Goal: Task Accomplishment & Management: Complete application form

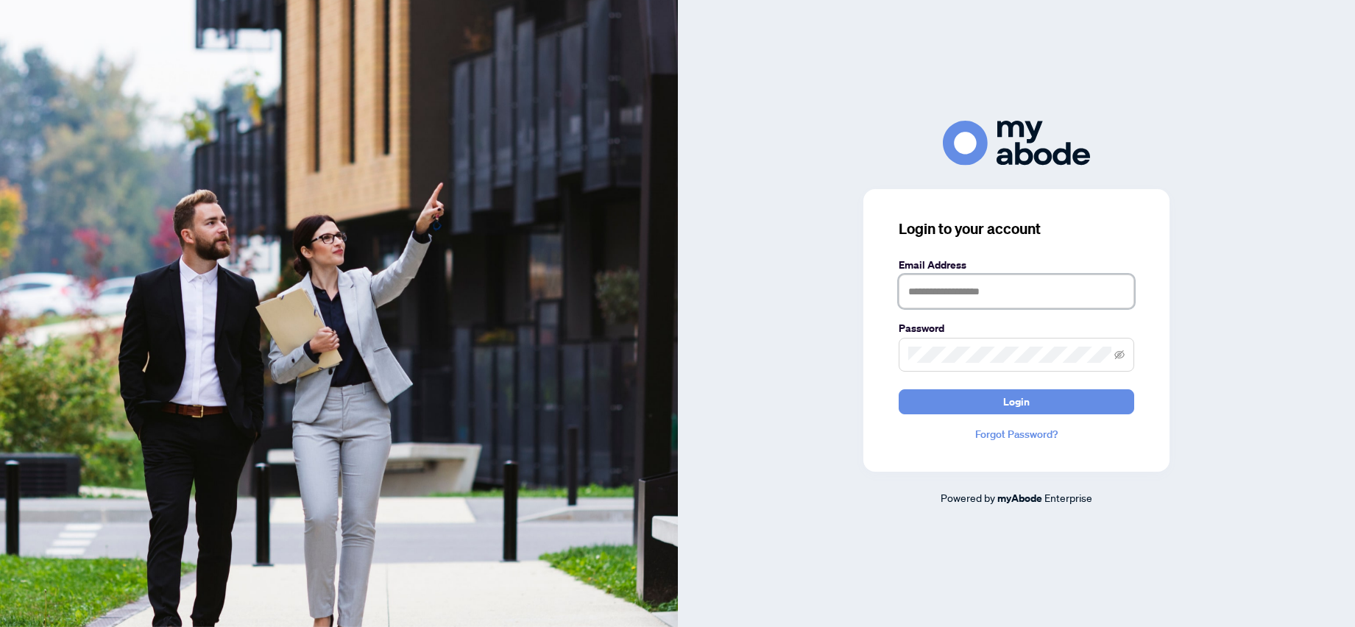
click at [951, 289] on input "text" at bounding box center [1017, 292] width 236 height 34
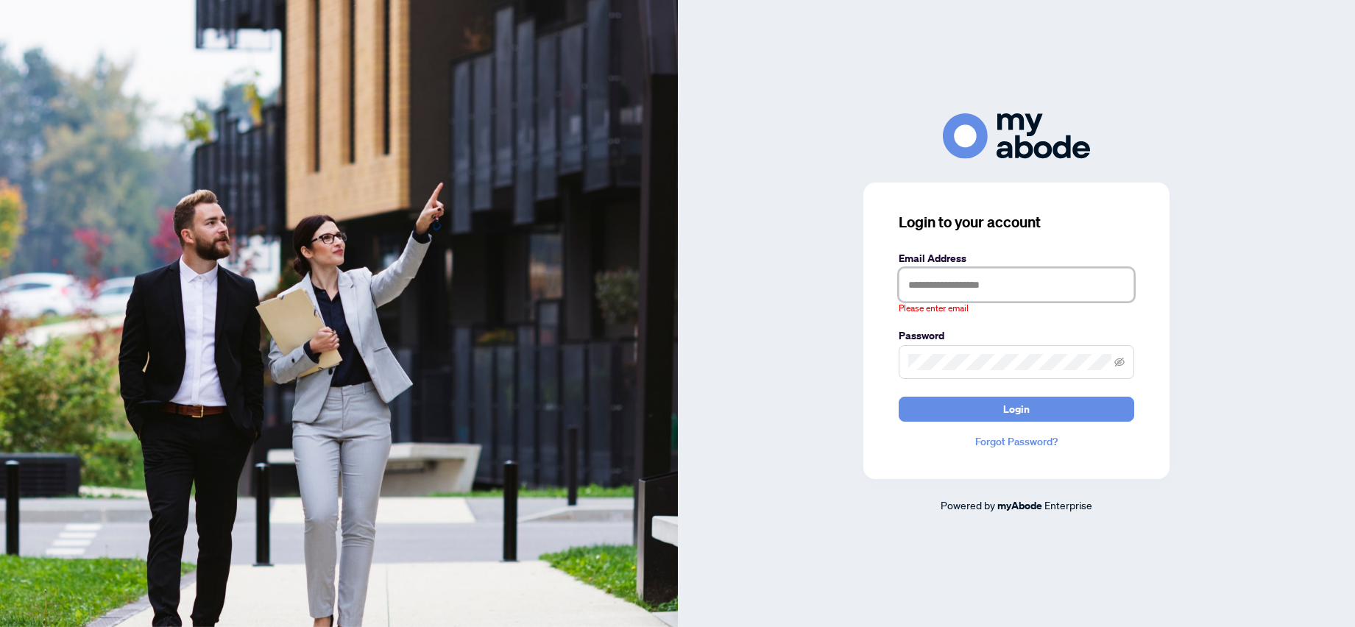
type input "**********"
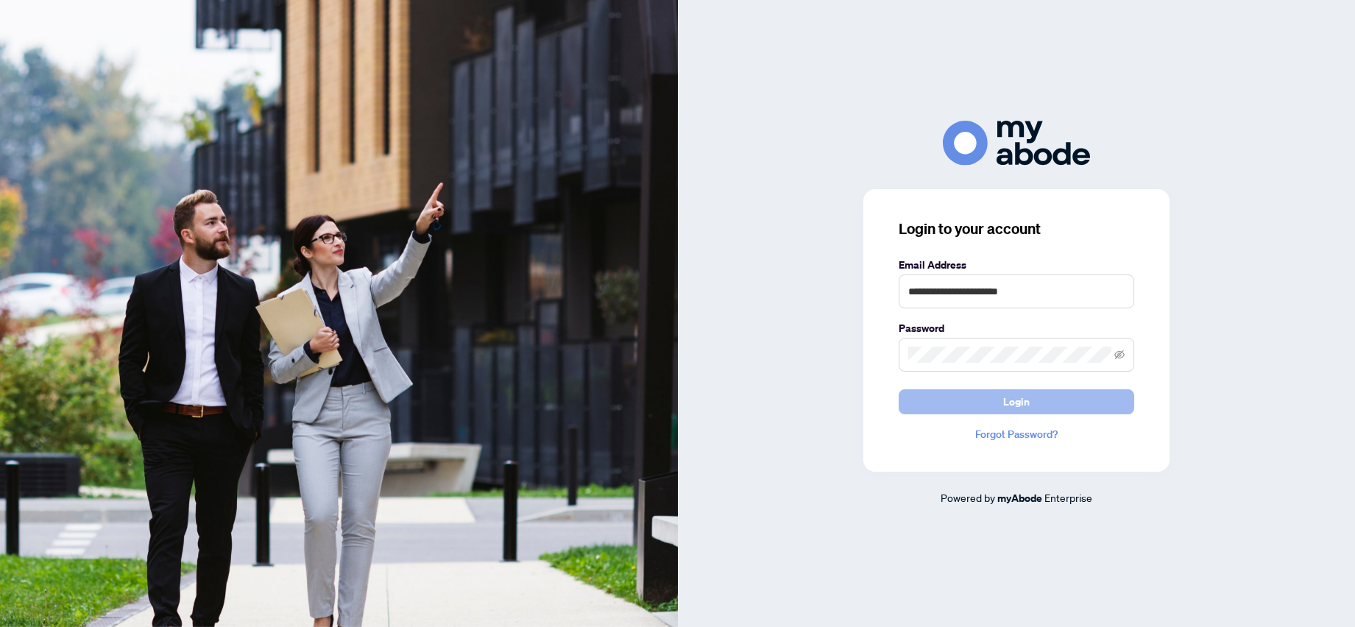
click at [1020, 403] on span "Login" at bounding box center [1016, 402] width 27 height 24
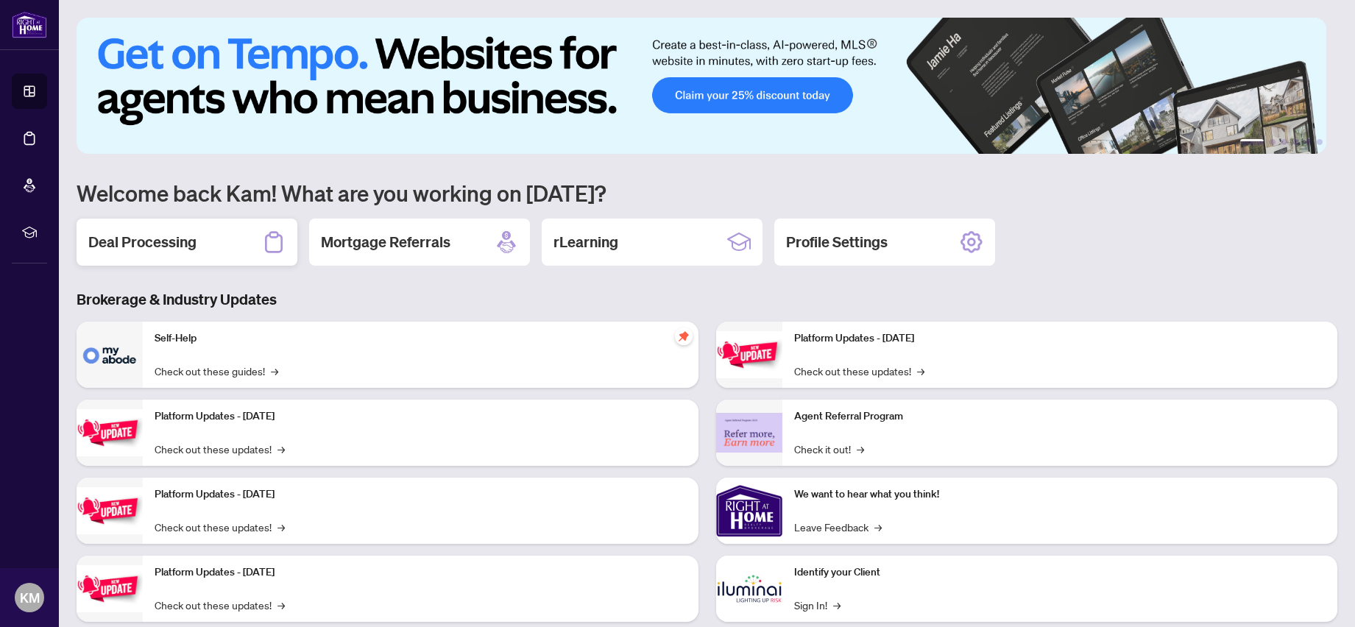
click at [202, 238] on div "Deal Processing" at bounding box center [187, 242] width 221 height 47
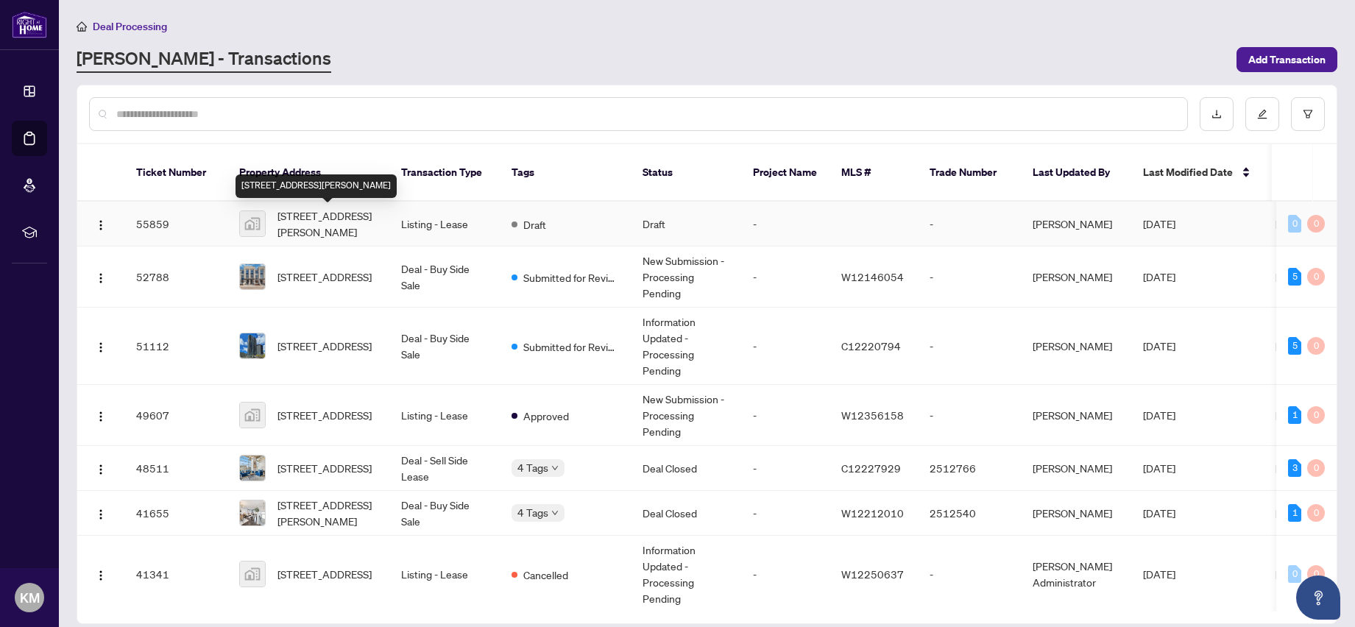
click at [306, 225] on span "[STREET_ADDRESS][PERSON_NAME]" at bounding box center [328, 224] width 100 height 32
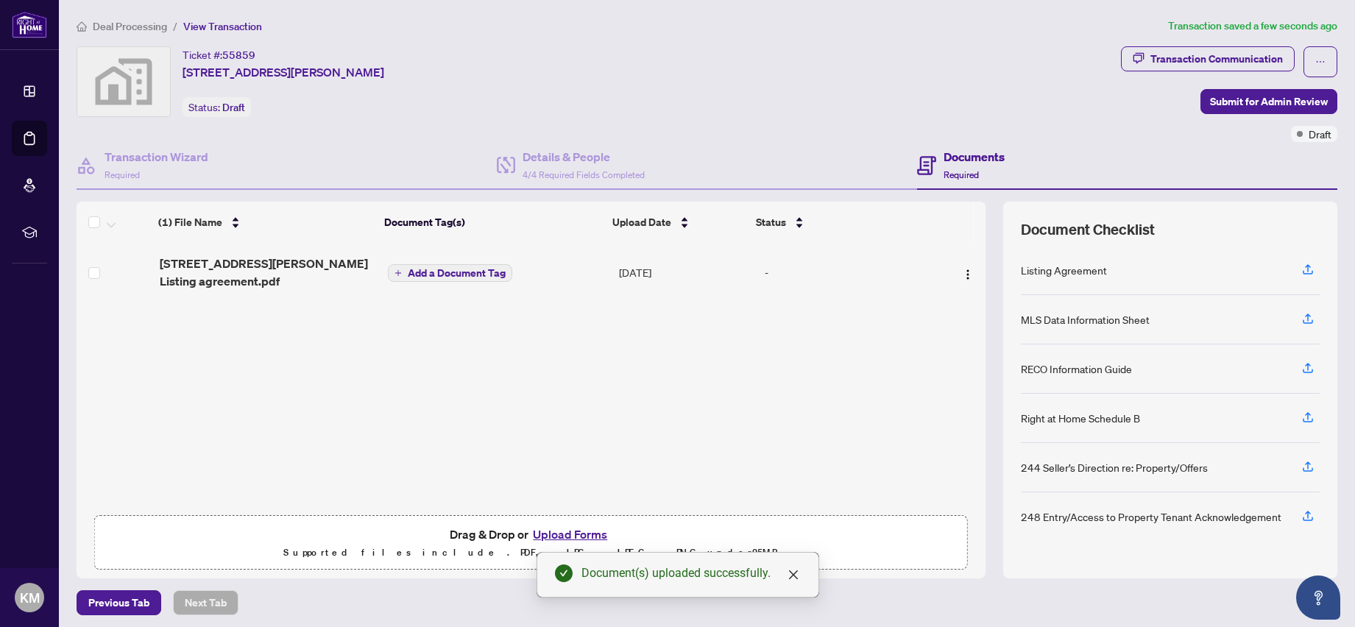
click at [481, 272] on span "Add a Document Tag" at bounding box center [457, 273] width 98 height 10
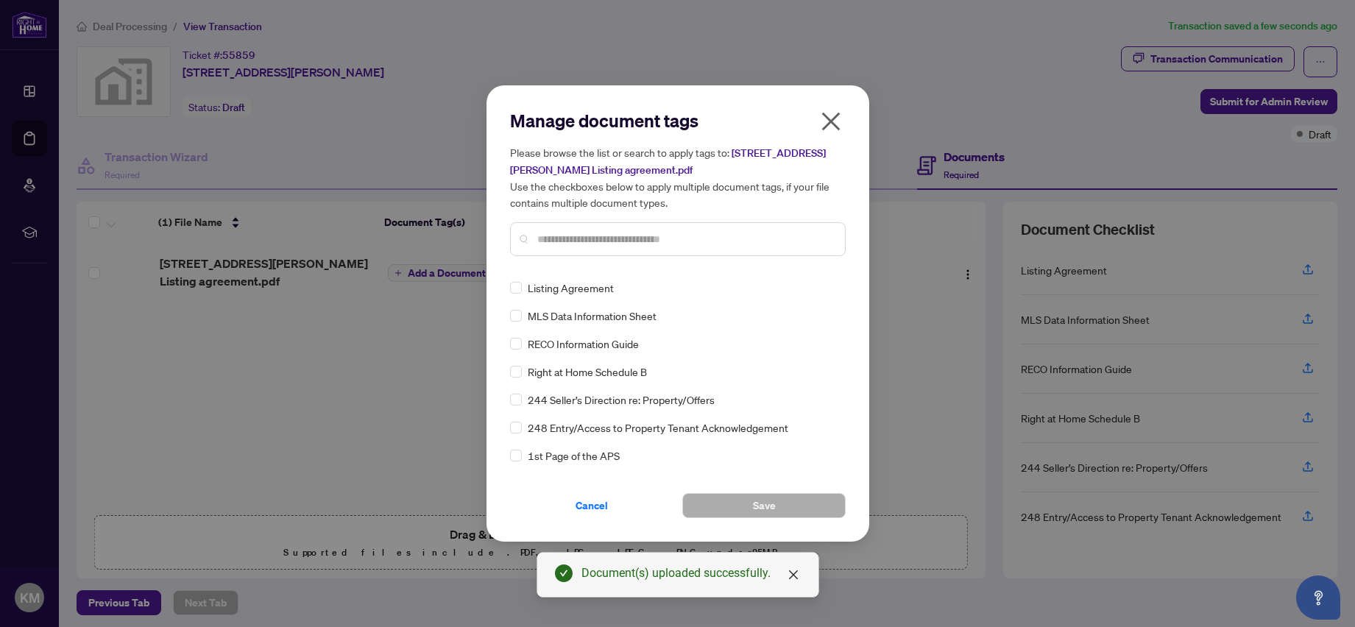
click at [587, 263] on div "Manage document tags Please browse the list or search to apply tags to: [STREET…" at bounding box center [678, 188] width 336 height 159
click at [515, 364] on label at bounding box center [516, 372] width 12 height 16
click at [747, 507] on button "Save" at bounding box center [763, 505] width 163 height 25
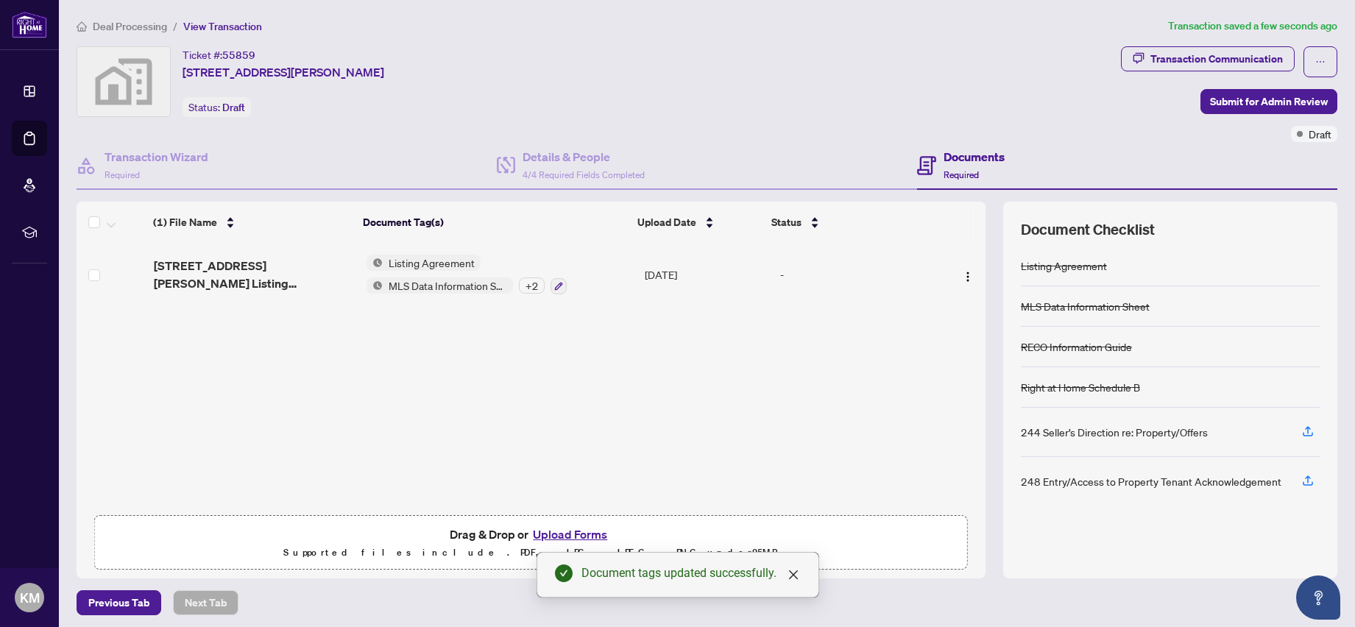
scroll to position [5, 0]
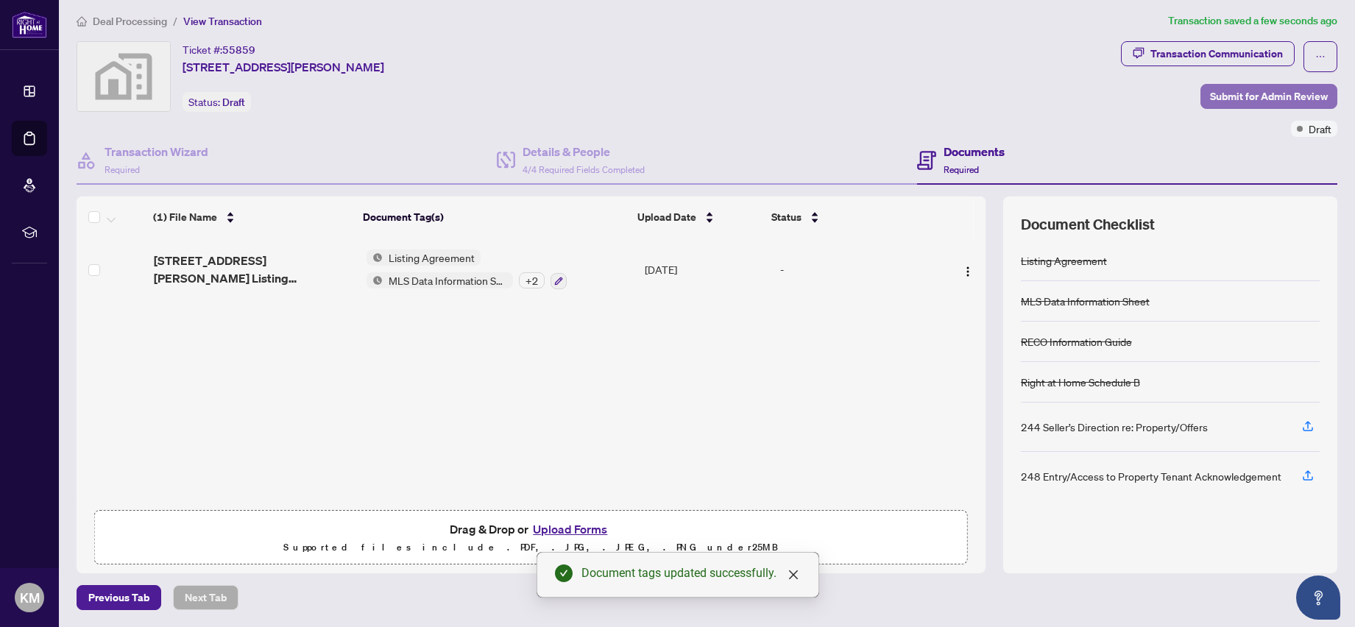
click at [1242, 89] on span "Submit for Admin Review" at bounding box center [1269, 97] width 118 height 24
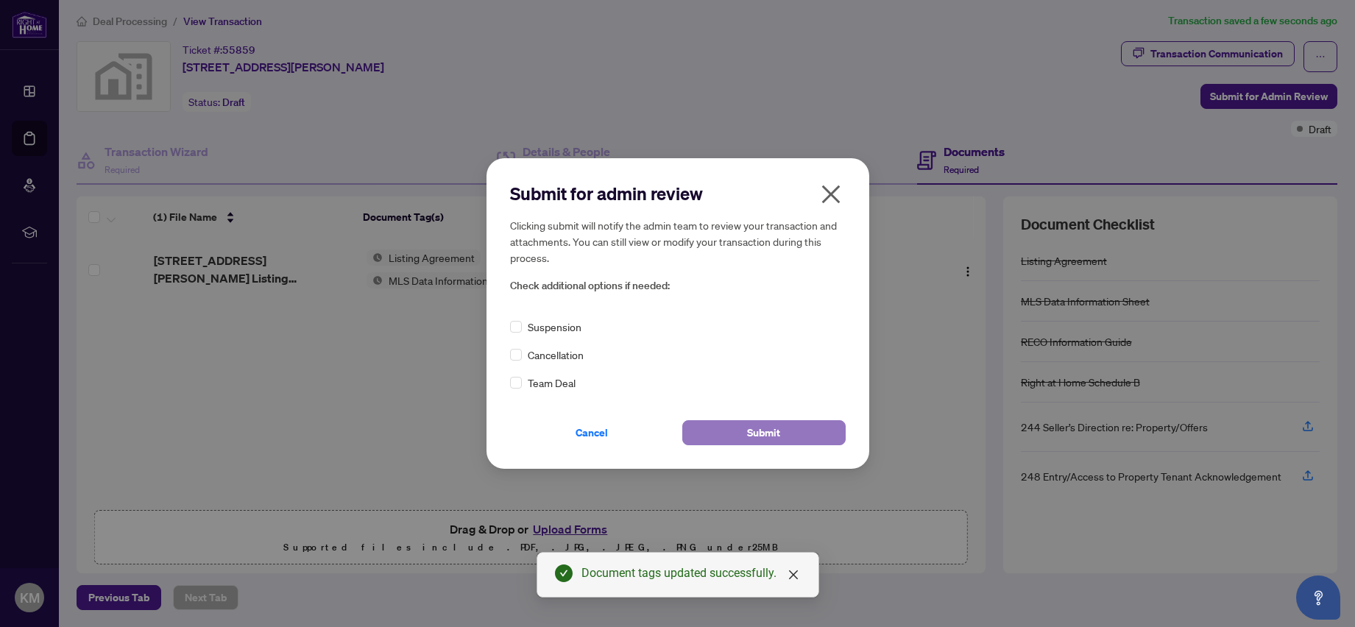
click at [744, 423] on button "Submit" at bounding box center [763, 432] width 163 height 25
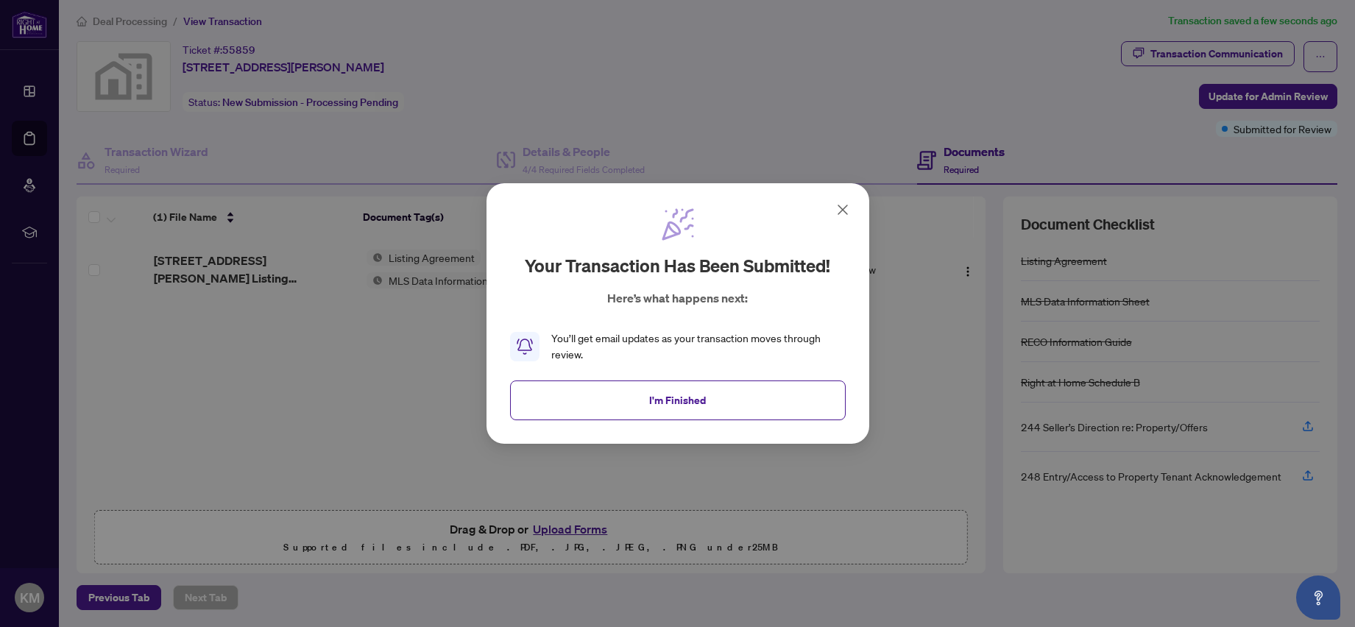
click at [839, 211] on icon at bounding box center [843, 210] width 18 height 18
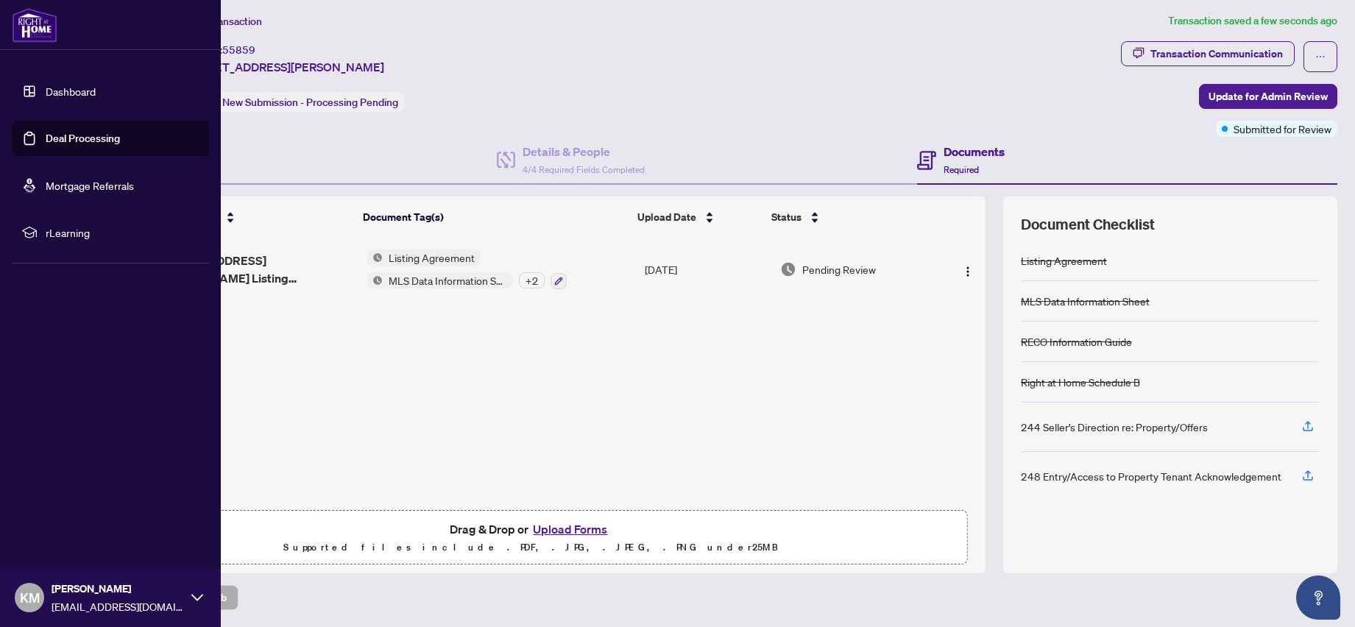
click at [88, 85] on link "Dashboard" at bounding box center [71, 91] width 50 height 13
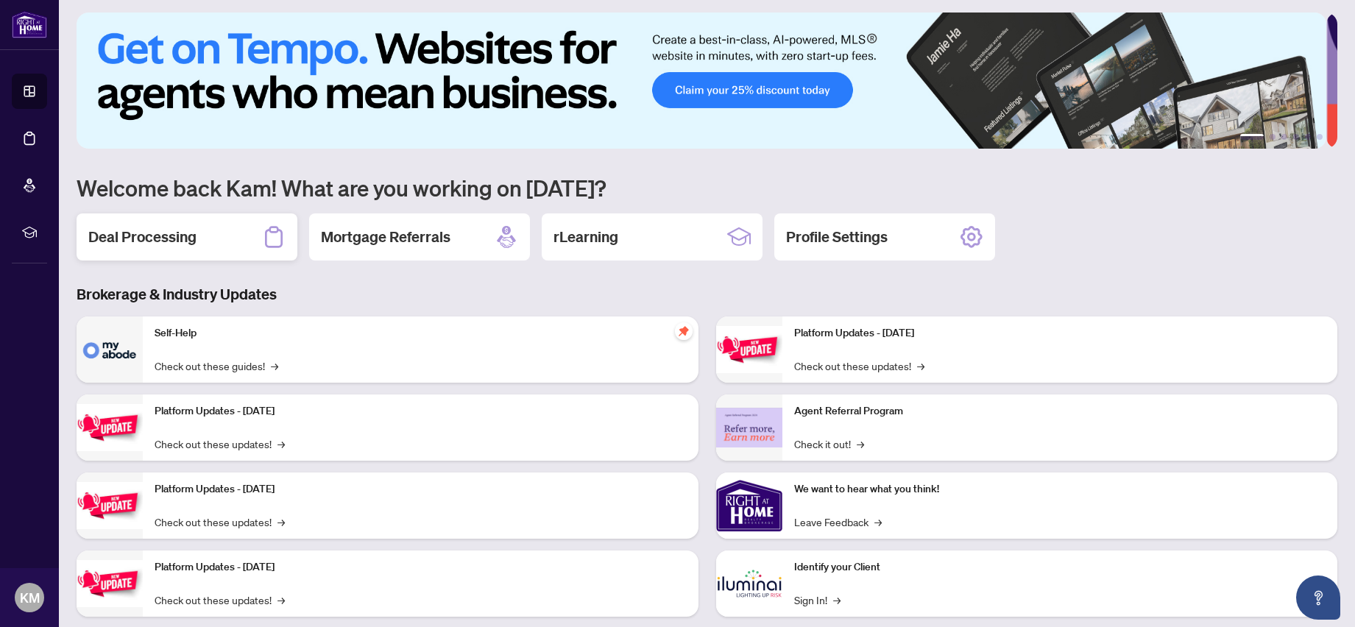
click at [224, 238] on div "Deal Processing" at bounding box center [187, 236] width 221 height 47
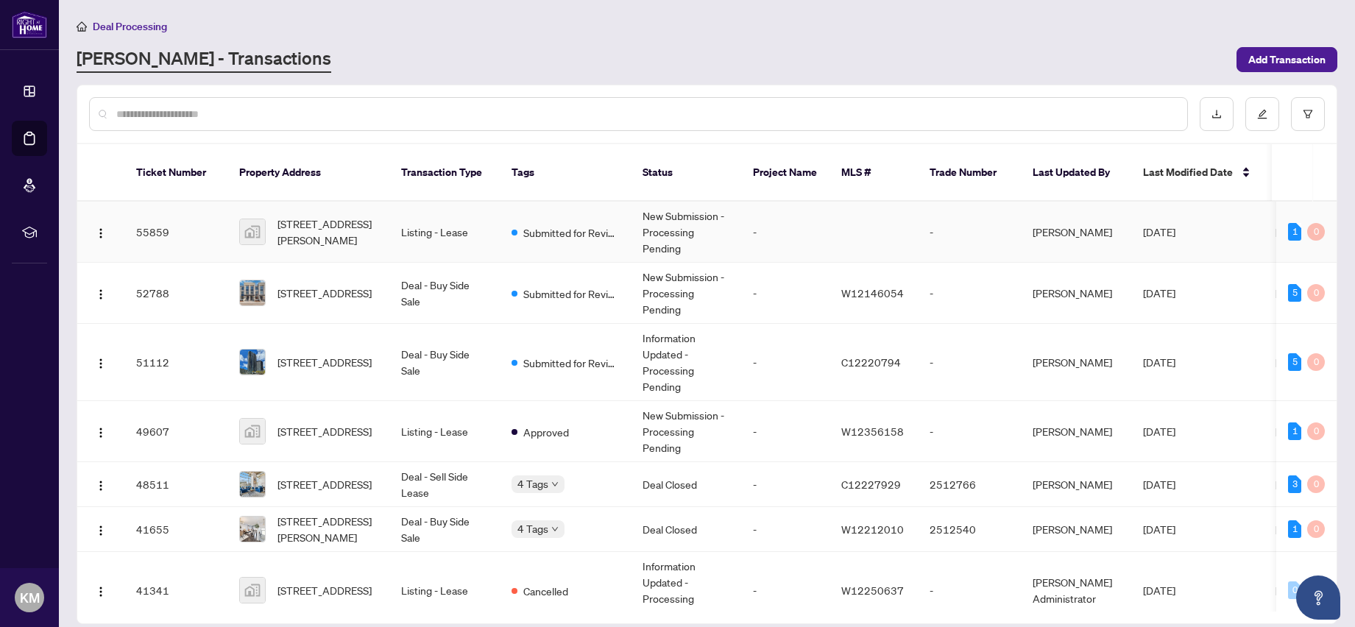
click at [308, 229] on span "[STREET_ADDRESS][PERSON_NAME]" at bounding box center [328, 232] width 100 height 32
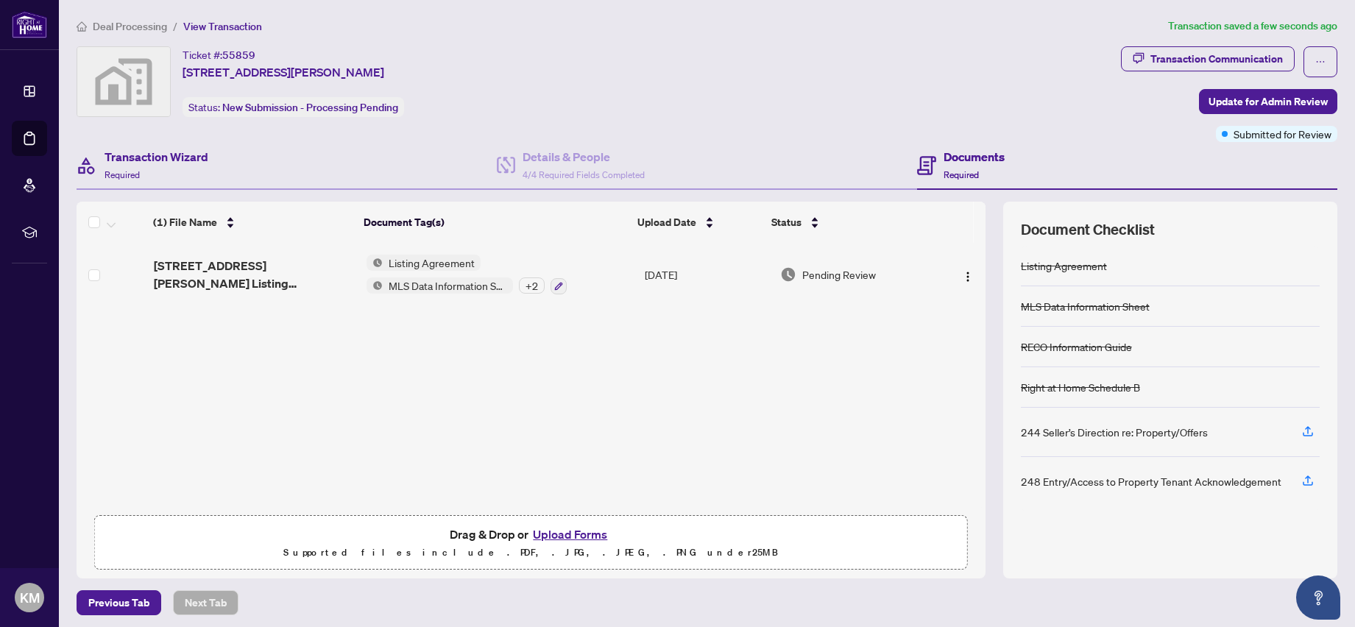
scroll to position [4, 0]
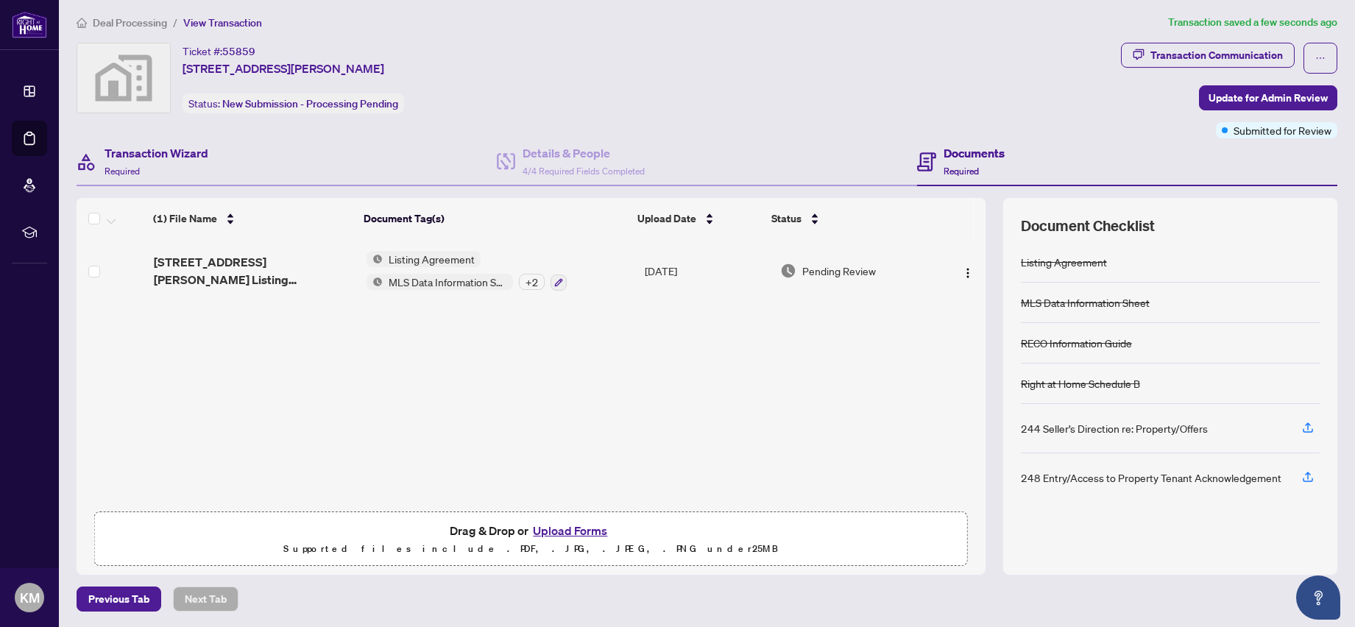
click at [172, 179] on div "Transaction Wizard Required" at bounding box center [287, 162] width 420 height 48
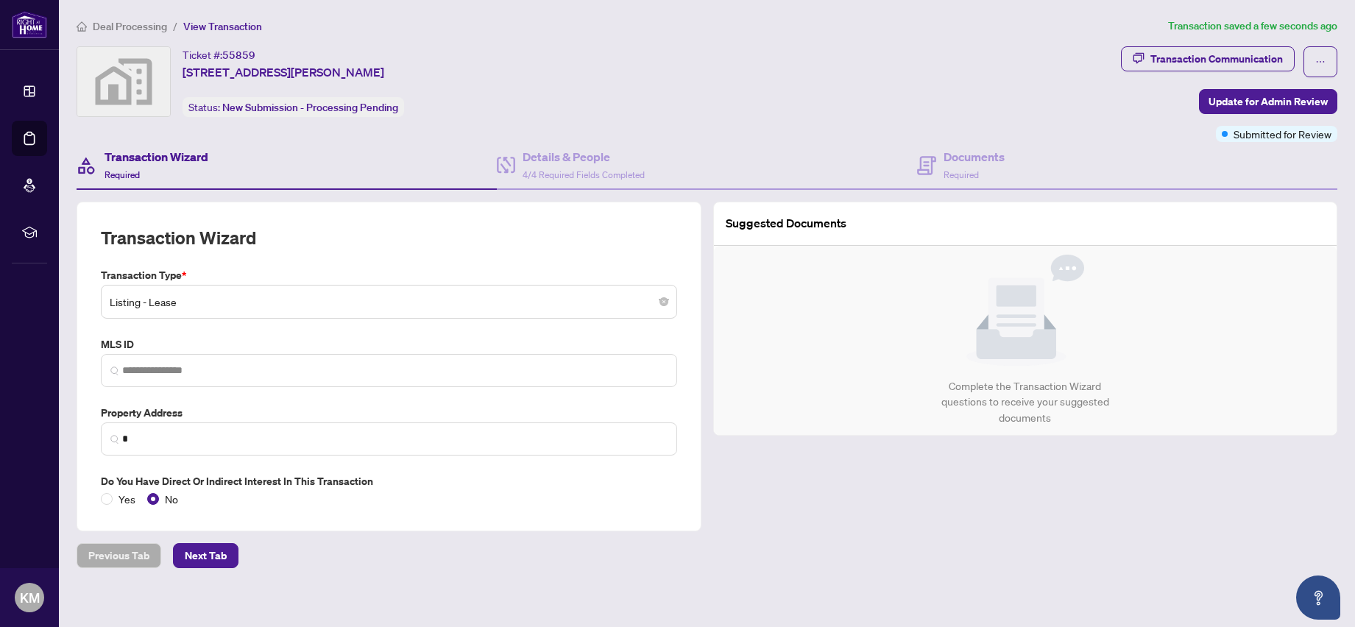
type input "**********"
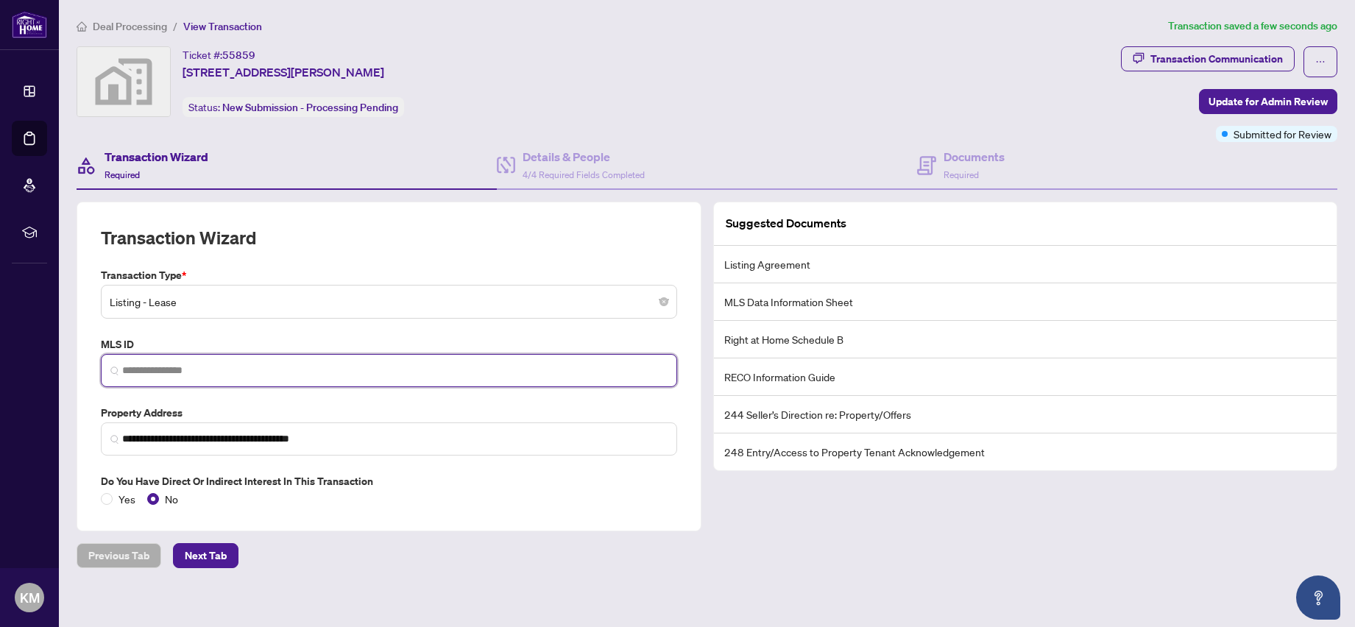
click at [212, 369] on input "search" at bounding box center [395, 370] width 546 height 15
type input "*********"
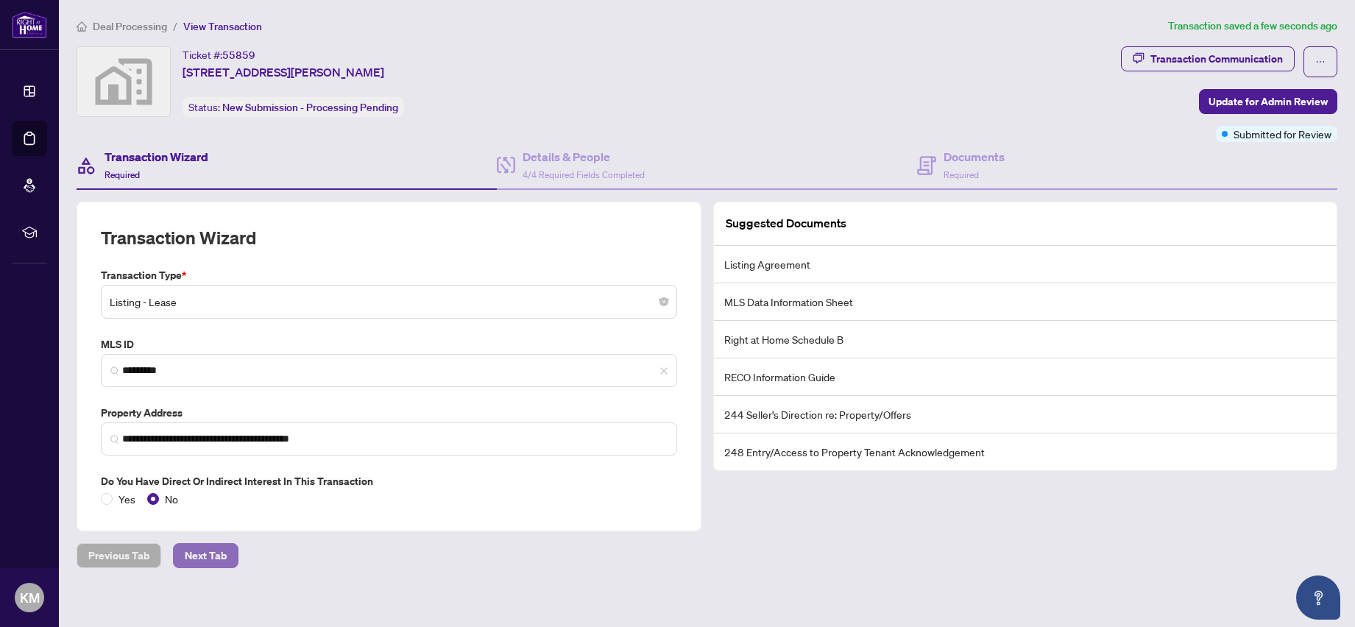
click at [188, 557] on span "Next Tab" at bounding box center [206, 556] width 42 height 24
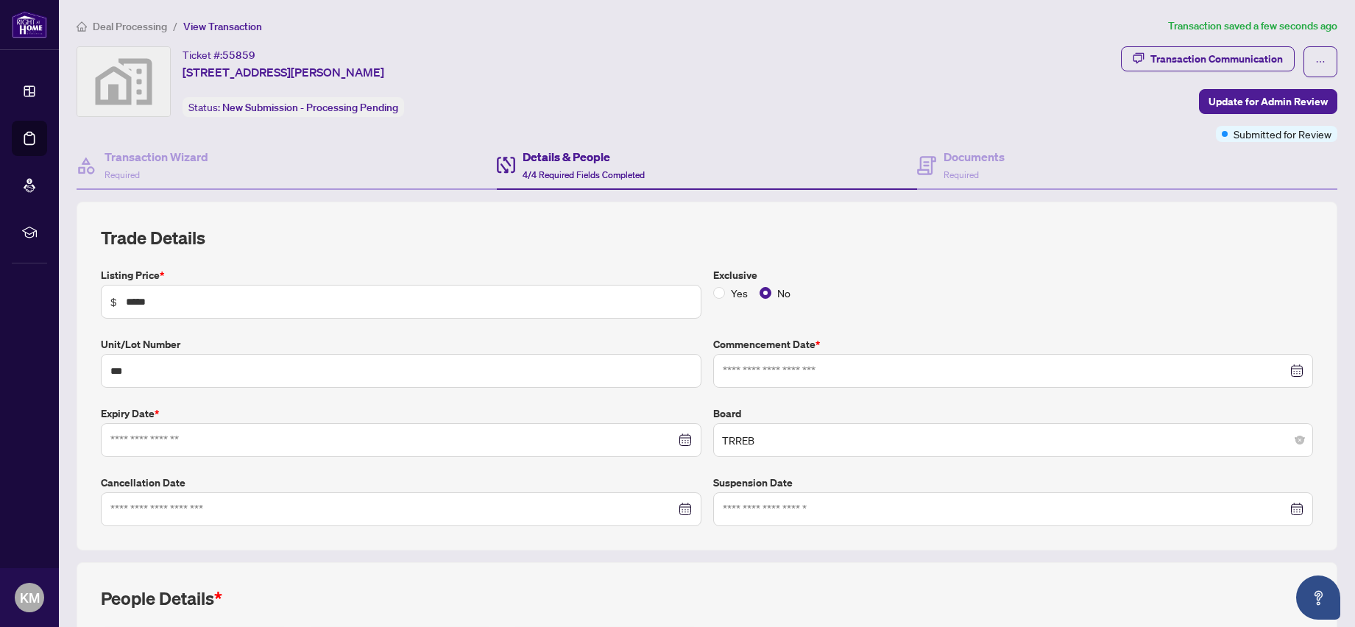
type input "**********"
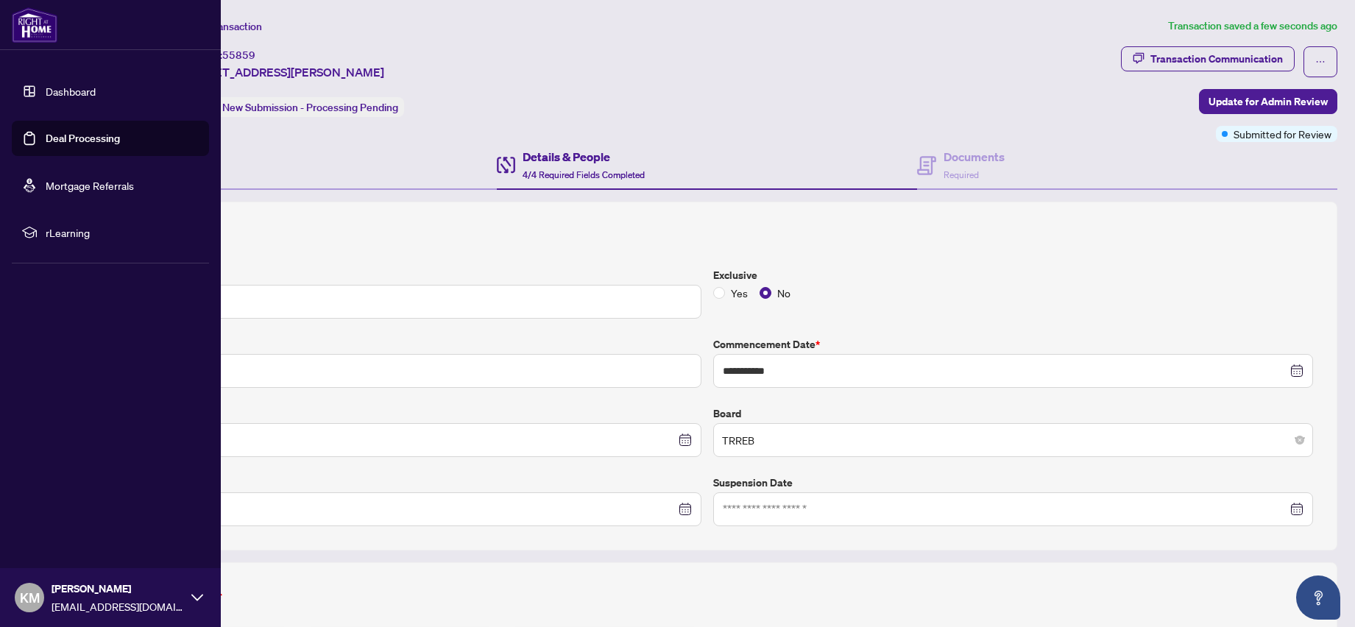
click at [94, 97] on link "Dashboard" at bounding box center [71, 91] width 50 height 13
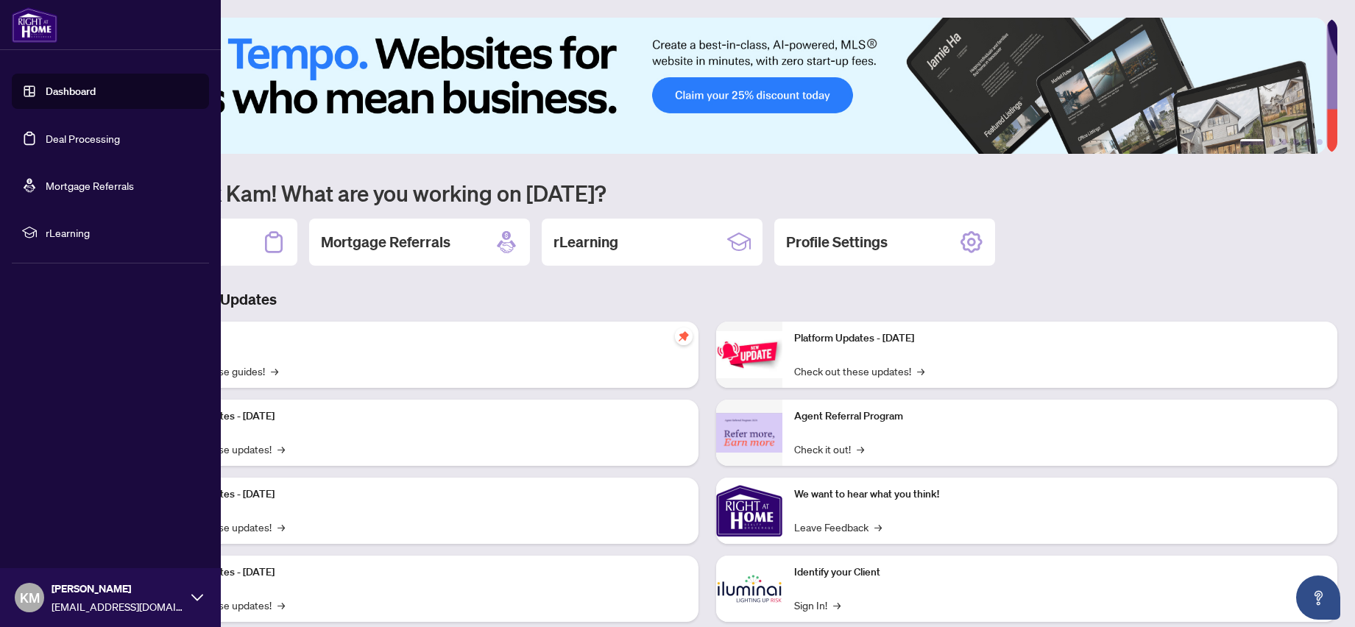
click at [58, 145] on link "Deal Processing" at bounding box center [83, 138] width 74 height 13
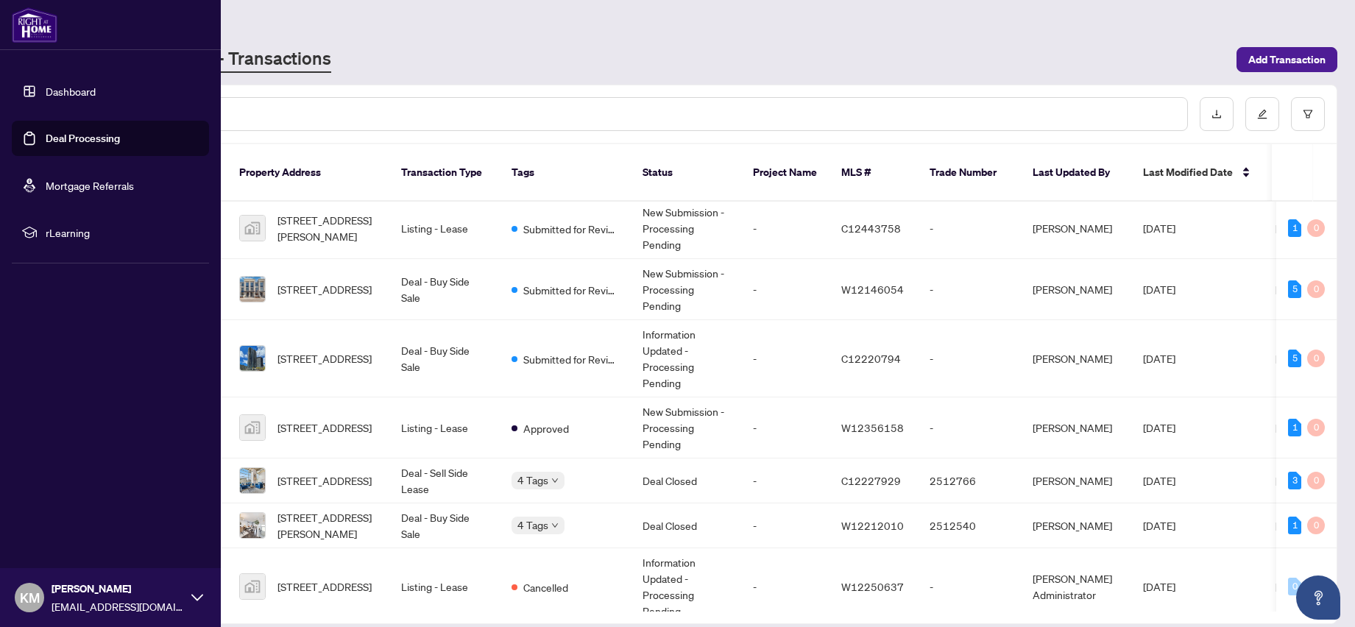
click at [68, 138] on link "Deal Processing" at bounding box center [83, 138] width 74 height 13
click at [72, 88] on link "Dashboard" at bounding box center [71, 91] width 50 height 13
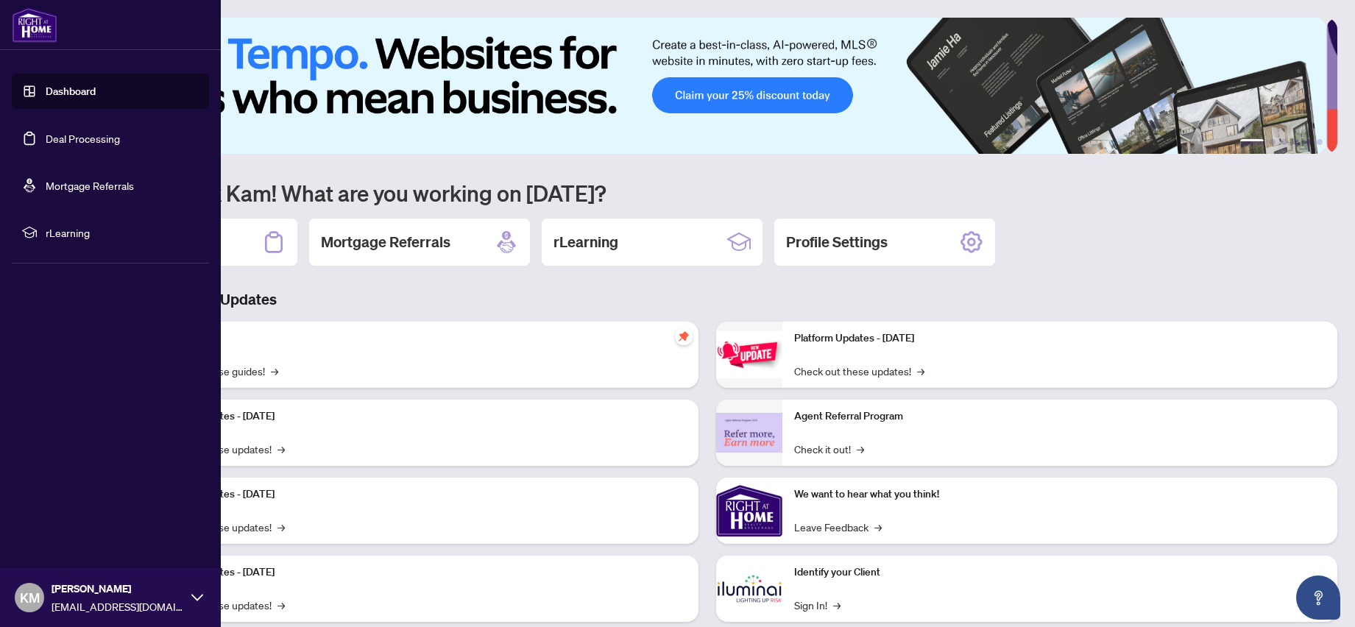
click at [89, 133] on link "Deal Processing" at bounding box center [83, 138] width 74 height 13
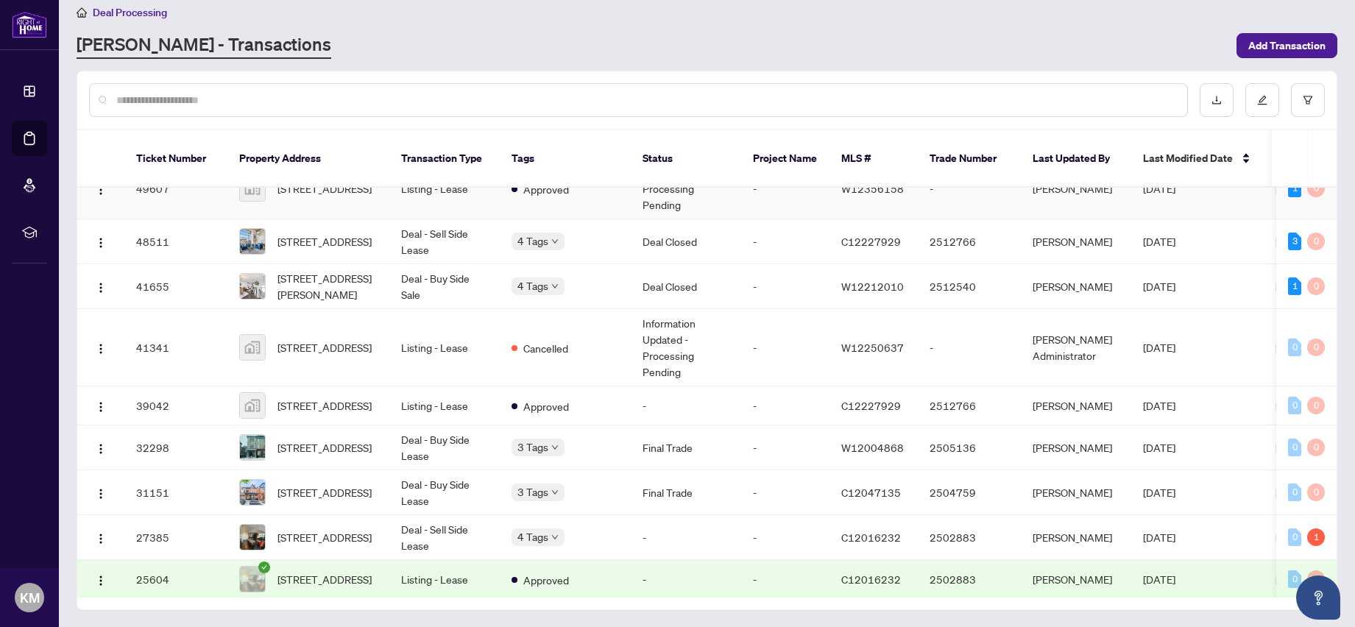
scroll to position [255, 0]
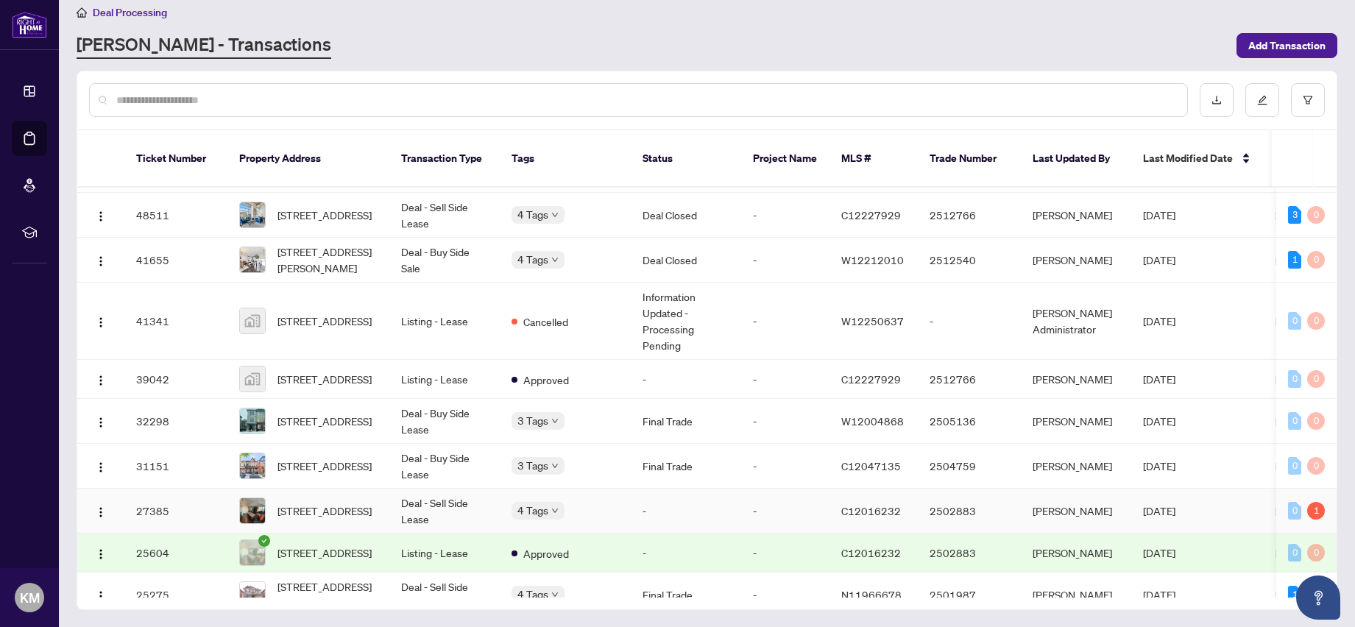
click at [366, 512] on span "[STREET_ADDRESS]" at bounding box center [325, 511] width 94 height 16
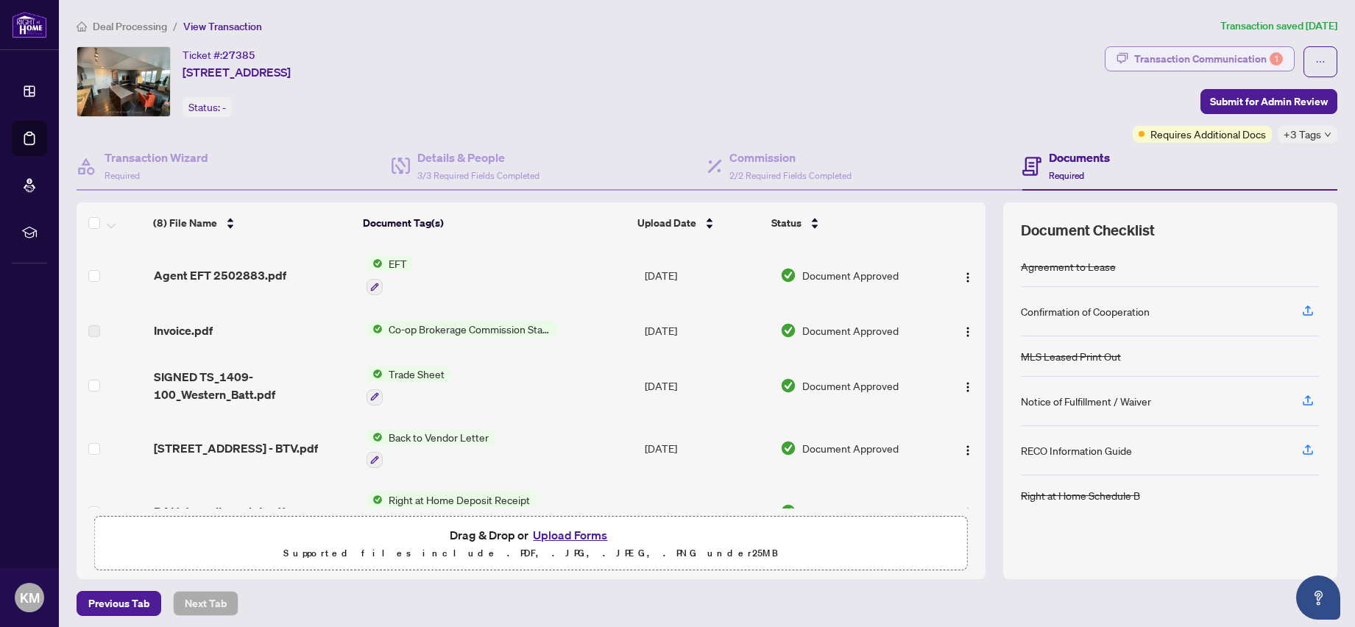
click at [1165, 62] on div "Transaction Communication 1" at bounding box center [1208, 59] width 149 height 24
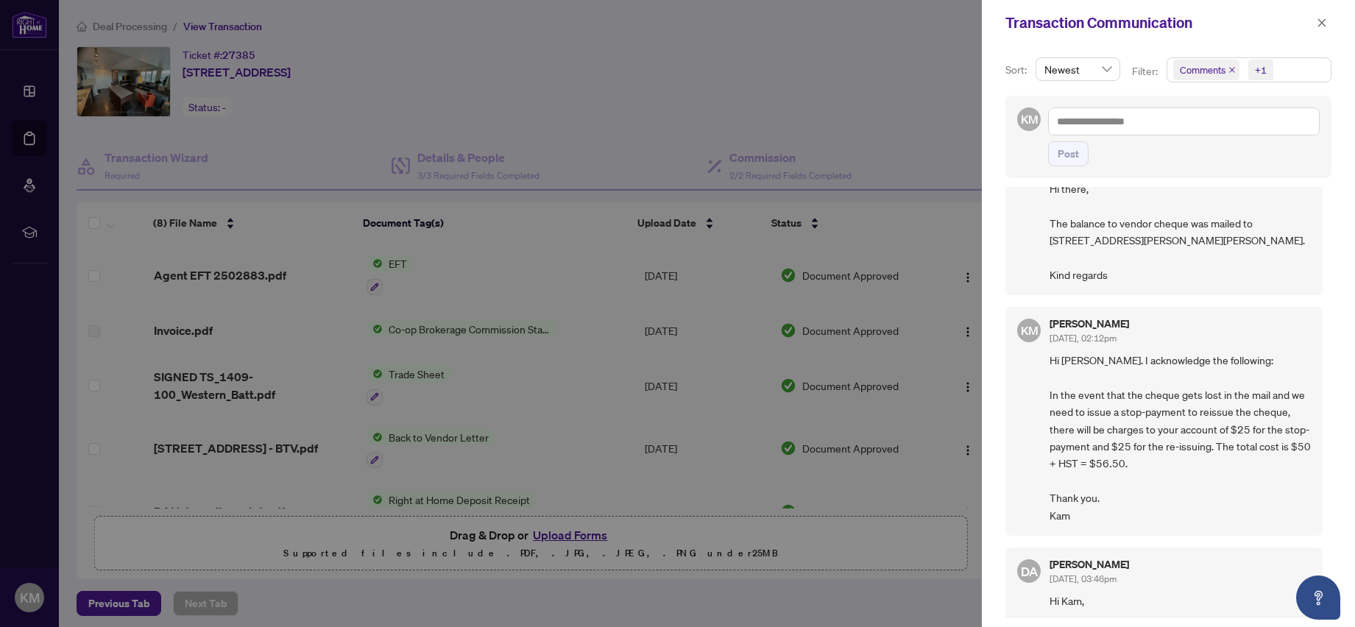
scroll to position [149, 0]
click at [846, 147] on div at bounding box center [677, 313] width 1355 height 627
click at [1323, 24] on icon "close" at bounding box center [1322, 23] width 10 height 10
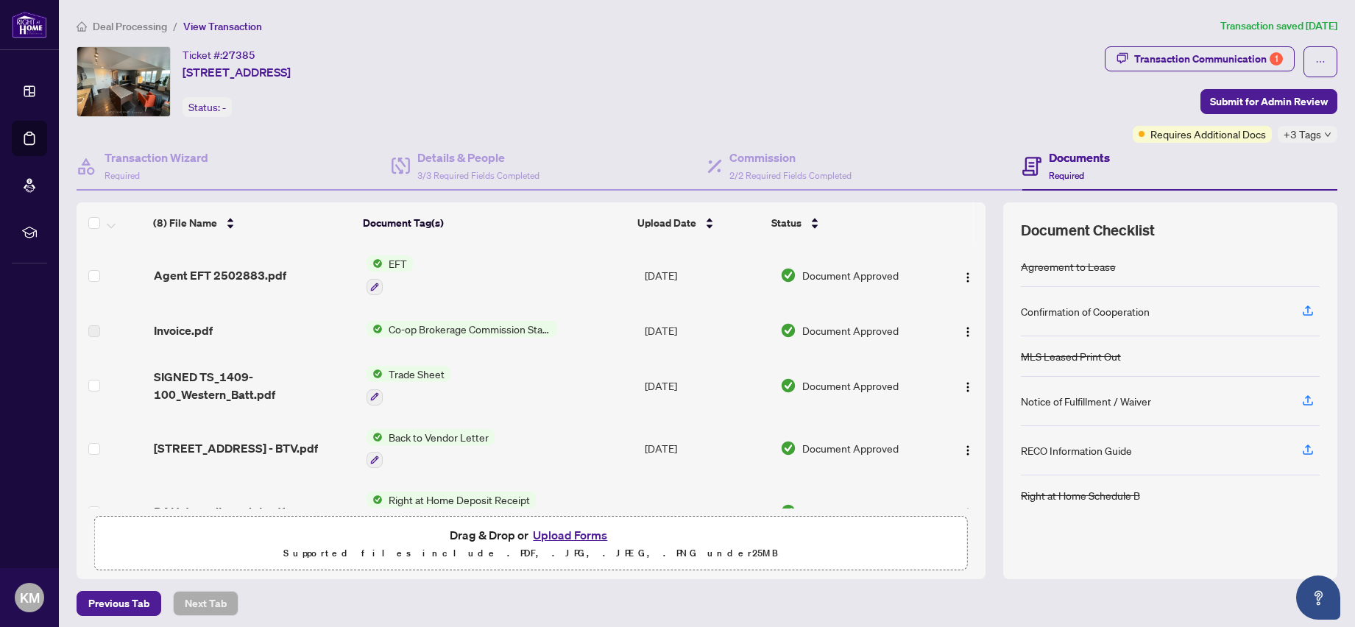
scroll to position [2, 0]
click at [1076, 163] on h4 "Documents" at bounding box center [1079, 158] width 61 height 18
click at [780, 157] on h4 "Commission" at bounding box center [791, 158] width 122 height 18
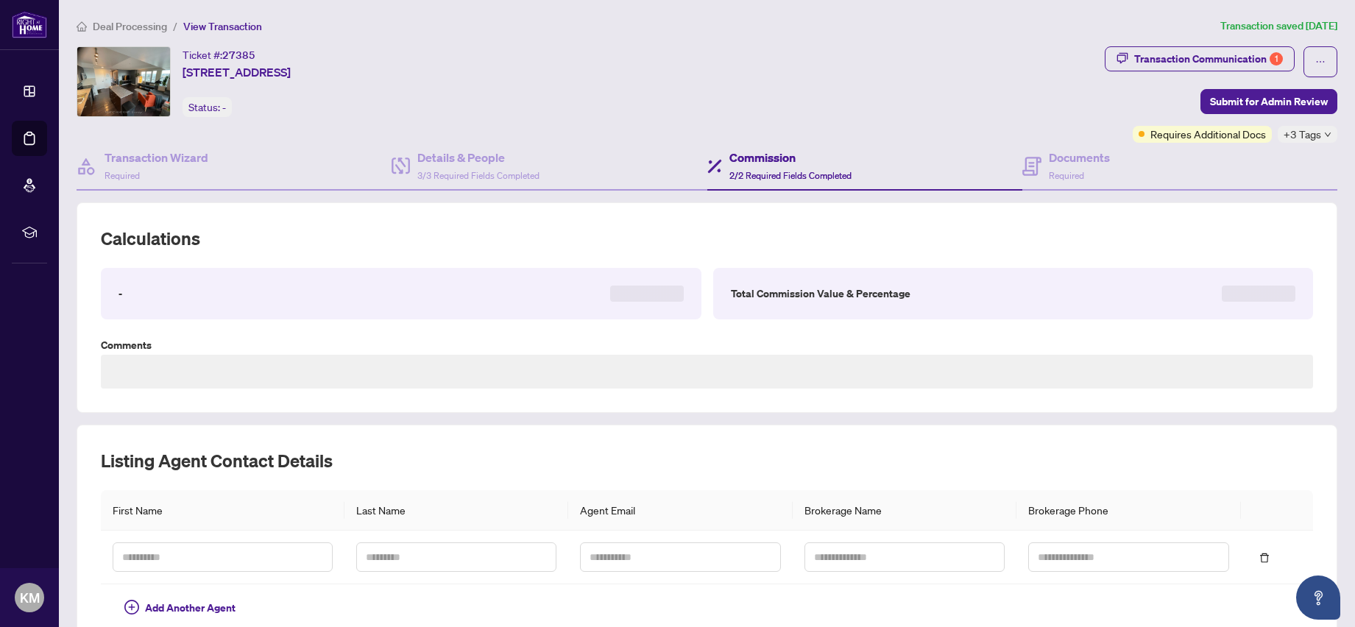
type textarea "**********"
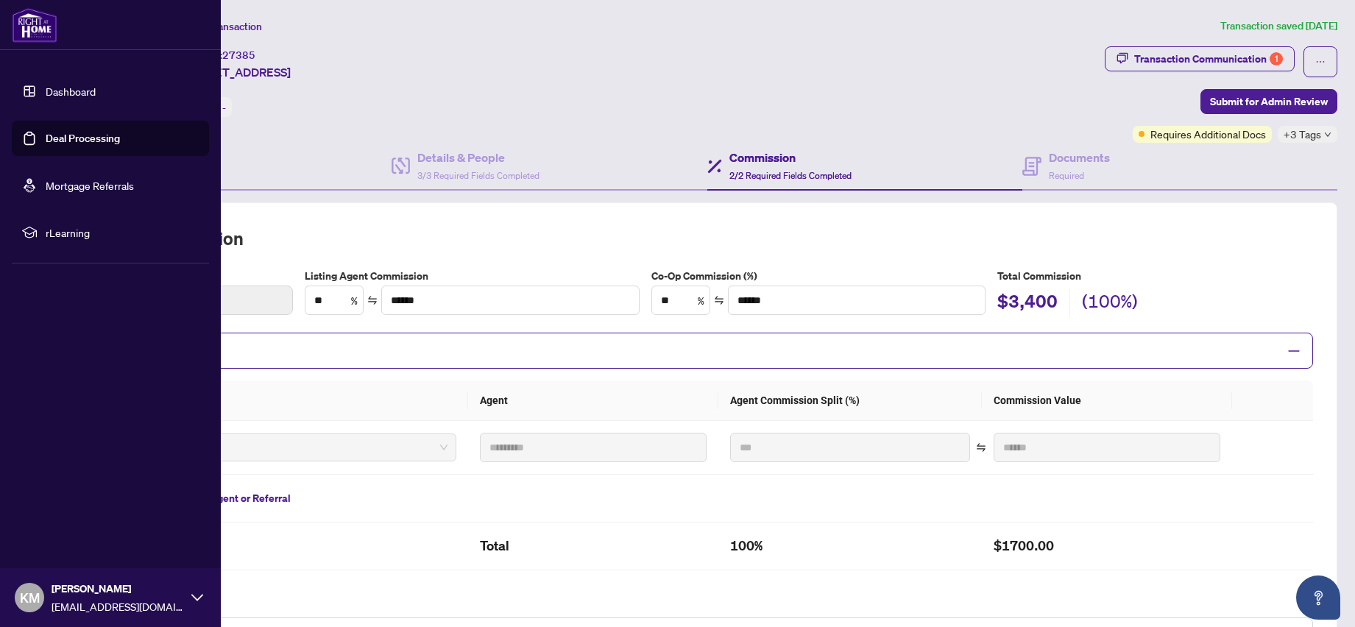
click at [88, 95] on link "Dashboard" at bounding box center [71, 91] width 50 height 13
